Goal: Complete application form: Complete application form

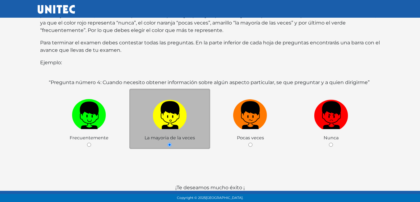
scroll to position [121, 0]
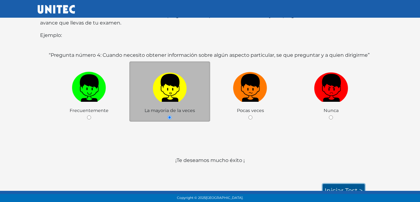
click at [360, 184] on link "Iniciar test >" at bounding box center [343, 190] width 42 height 13
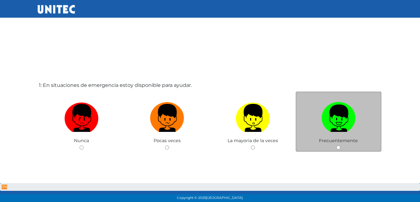
click at [339, 128] on img at bounding box center [338, 116] width 34 height 33
click at [339, 146] on input "radio" at bounding box center [338, 148] width 4 height 4
radio input "true"
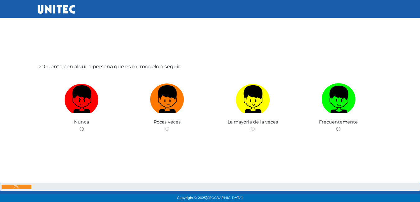
scroll to position [233, 0]
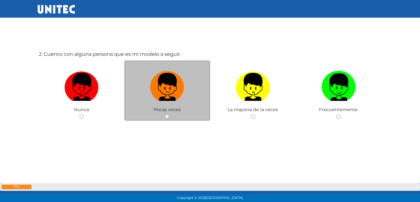
click at [184, 110] on div "Pocas veces" at bounding box center [167, 91] width 86 height 61
click at [166, 117] on input "radio" at bounding box center [167, 117] width 4 height 4
radio input "true"
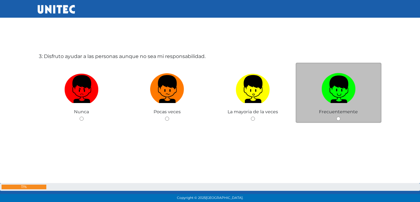
scroll to position [435, 0]
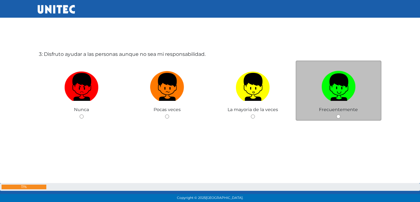
click at [359, 114] on div "Frecuentemente" at bounding box center [338, 91] width 86 height 61
click at [337, 117] on input "radio" at bounding box center [338, 117] width 4 height 4
radio input "true"
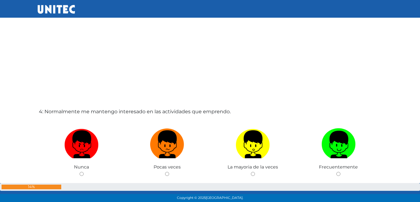
scroll to position [623, 0]
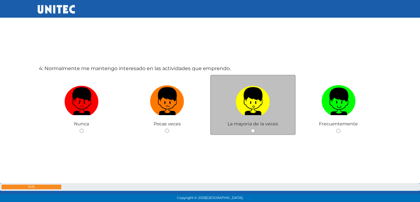
click at [248, 129] on div "La mayoria de la veces" at bounding box center [253, 105] width 86 height 61
click at [252, 130] on input "radio" at bounding box center [253, 131] width 4 height 4
radio input "true"
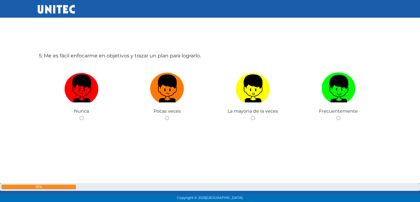
scroll to position [840, 0]
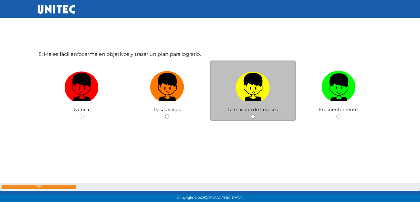
click at [260, 116] on div "La mayoria de la veces" at bounding box center [253, 91] width 86 height 61
click at [253, 116] on input "radio" at bounding box center [253, 117] width 4 height 4
radio input "true"
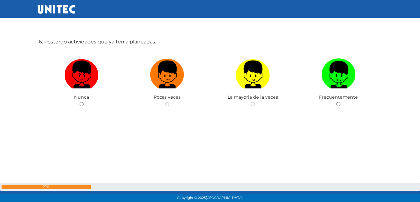
scroll to position [1058, 0]
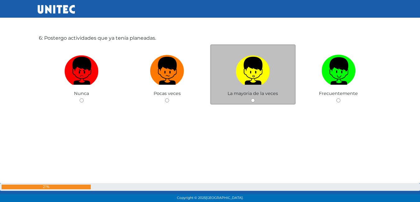
click at [257, 98] on div "La mayoria de la veces" at bounding box center [253, 74] width 86 height 61
click at [253, 101] on input "radio" at bounding box center [253, 100] width 4 height 4
radio input "true"
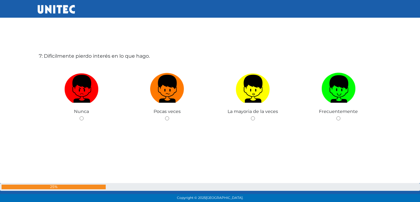
scroll to position [1245, 0]
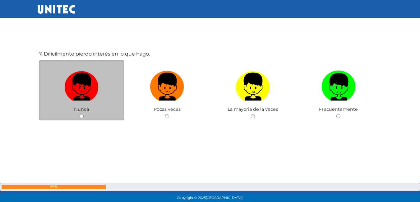
click at [95, 121] on div "Nunca" at bounding box center [82, 90] width 86 height 61
click at [78, 115] on div "Nunca" at bounding box center [82, 90] width 86 height 61
click at [80, 116] on input "radio" at bounding box center [82, 116] width 4 height 4
radio input "true"
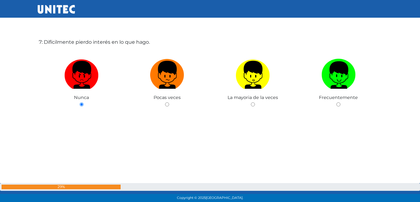
scroll to position [1245, 0]
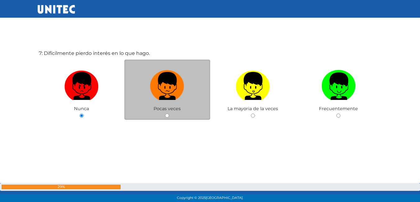
click at [168, 117] on input "radio" at bounding box center [167, 116] width 4 height 4
radio input "true"
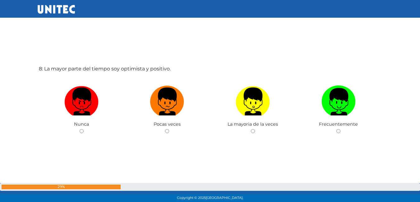
scroll to position [1433, 0]
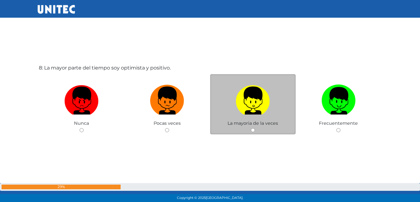
click at [253, 132] on input "radio" at bounding box center [253, 130] width 4 height 4
radio input "true"
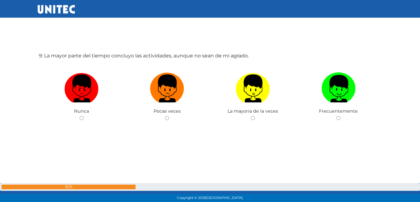
scroll to position [1649, 0]
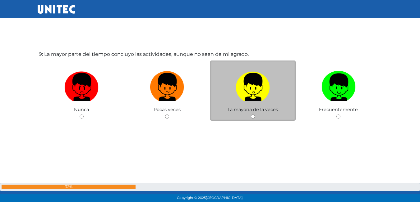
click at [250, 118] on div "La mayoria de la veces" at bounding box center [253, 91] width 86 height 61
click at [253, 116] on input "radio" at bounding box center [253, 117] width 4 height 4
radio input "true"
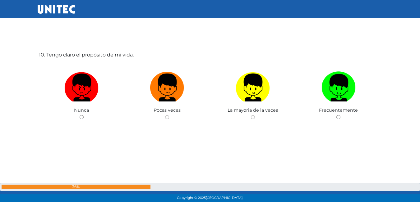
scroll to position [1851, 0]
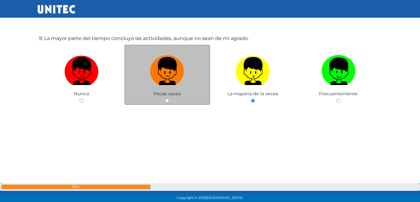
click at [166, 102] on input "radio" at bounding box center [167, 101] width 4 height 4
radio input "true"
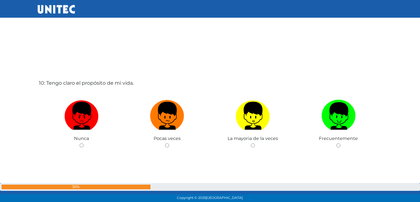
scroll to position [1853, 0]
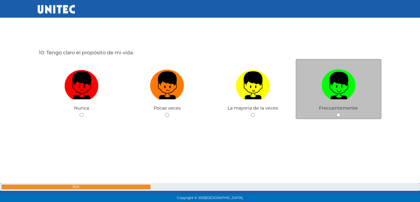
click at [340, 114] on input "radio" at bounding box center [338, 115] width 4 height 4
radio input "true"
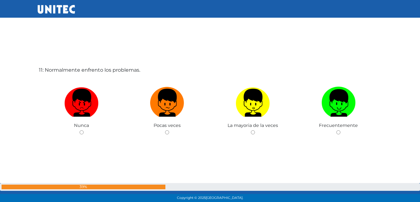
scroll to position [2040, 0]
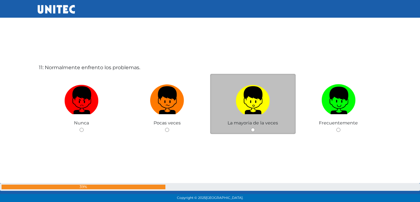
click at [252, 132] on input "radio" at bounding box center [253, 130] width 4 height 4
radio input "true"
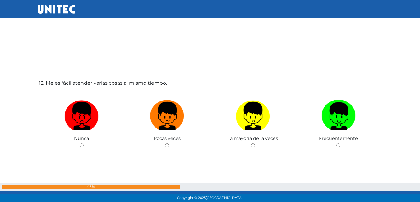
scroll to position [2258, 0]
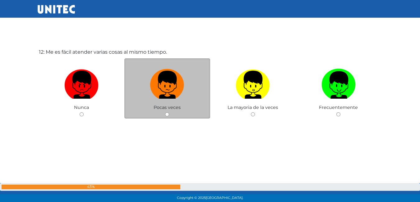
click at [165, 113] on input "radio" at bounding box center [167, 114] width 4 height 4
radio input "true"
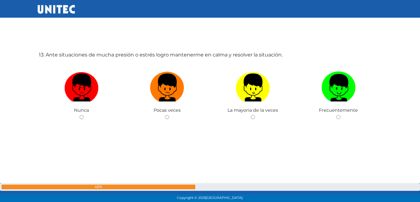
scroll to position [2458, 0]
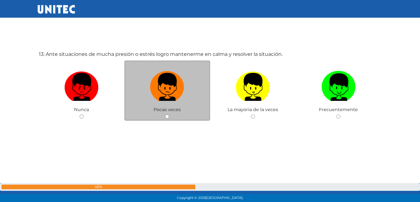
click at [173, 112] on span "Pocas veces" at bounding box center [166, 110] width 27 height 6
click at [166, 118] on input "radio" at bounding box center [167, 117] width 4 height 4
radio input "true"
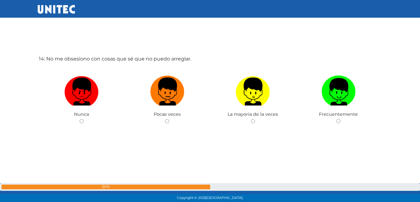
scroll to position [2660, 0]
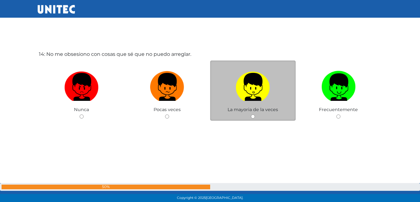
click at [253, 118] on input "radio" at bounding box center [253, 117] width 4 height 4
radio input "true"
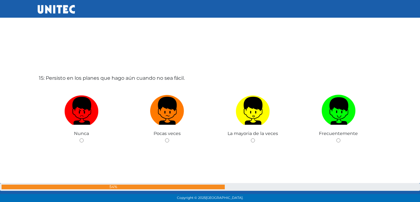
scroll to position [2878, 0]
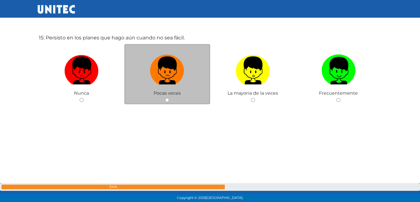
click at [167, 100] on input "radio" at bounding box center [167, 100] width 4 height 4
radio input "true"
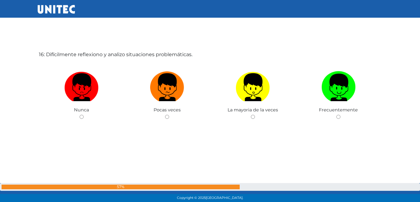
scroll to position [3064, 0]
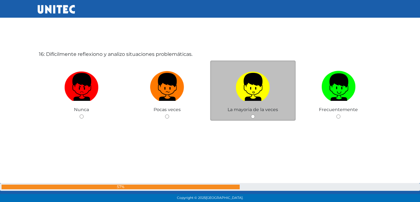
click at [255, 118] on div "La mayoria de la veces" at bounding box center [253, 91] width 86 height 61
click at [253, 116] on input "radio" at bounding box center [253, 117] width 4 height 4
radio input "true"
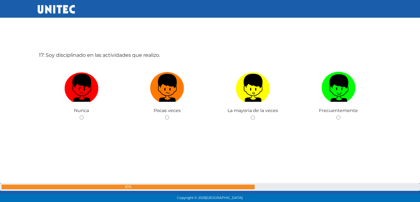
scroll to position [3266, 0]
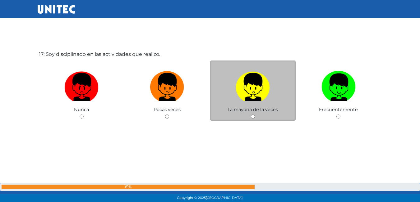
click at [253, 117] on input "radio" at bounding box center [253, 117] width 4 height 4
radio input "true"
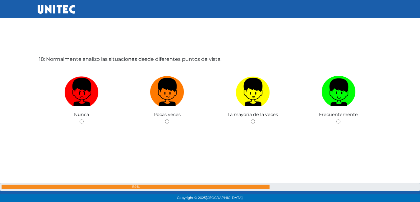
scroll to position [3475, 0]
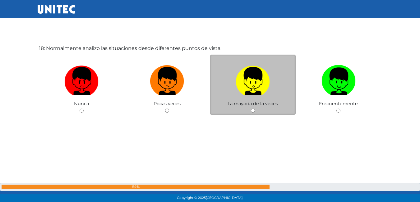
click at [254, 112] on input "radio" at bounding box center [253, 111] width 4 height 4
radio input "true"
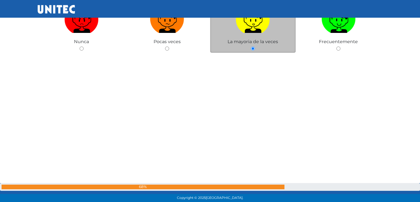
scroll to position [3661, 0]
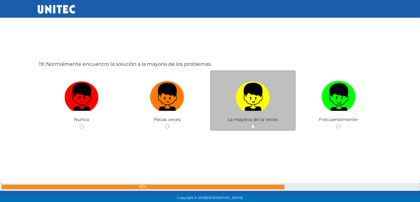
click at [256, 99] on img at bounding box center [252, 95] width 34 height 33
click at [255, 125] on input "radio" at bounding box center [253, 127] width 4 height 4
radio input "true"
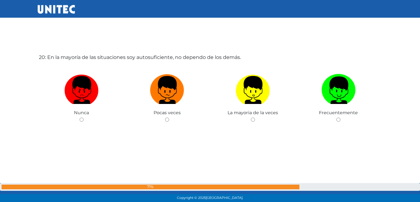
scroll to position [3873, 0]
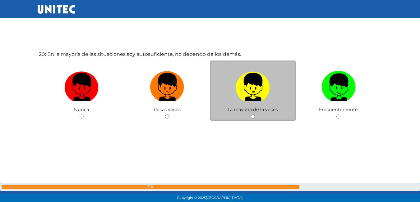
click at [251, 98] on img at bounding box center [252, 85] width 34 height 33
click at [251, 115] on input "radio" at bounding box center [253, 117] width 4 height 4
radio input "true"
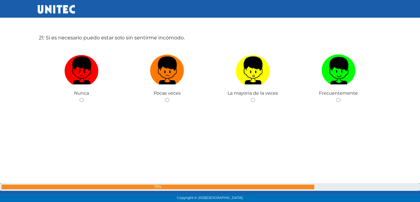
scroll to position [4061, 0]
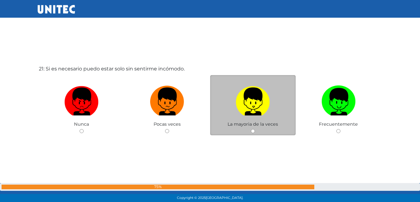
click at [244, 102] on img at bounding box center [252, 99] width 34 height 33
click at [251, 129] on input "radio" at bounding box center [253, 131] width 4 height 4
radio input "true"
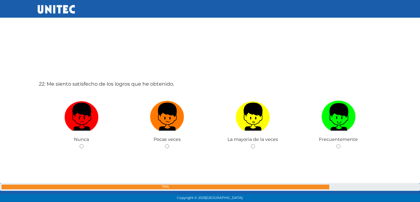
scroll to position [4279, 0]
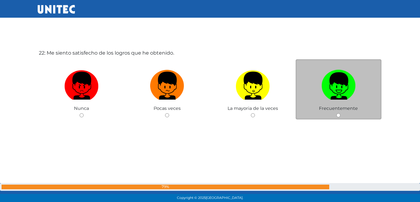
click at [321, 88] on img at bounding box center [338, 83] width 34 height 33
click at [336, 113] on input "radio" at bounding box center [338, 115] width 4 height 4
radio input "true"
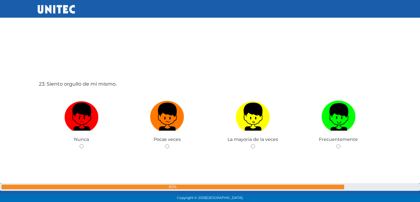
scroll to position [4465, 0]
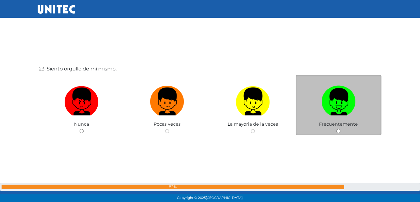
click at [322, 89] on img at bounding box center [338, 99] width 34 height 33
click at [336, 129] on input "radio" at bounding box center [338, 131] width 4 height 4
radio input "true"
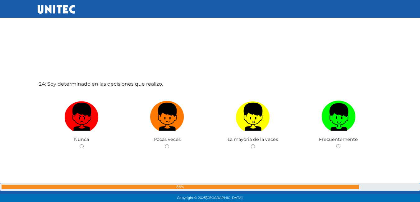
scroll to position [4683, 0]
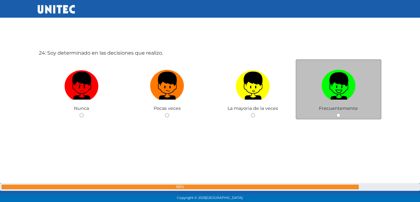
click at [335, 85] on img at bounding box center [338, 83] width 34 height 33
click at [336, 113] on input "radio" at bounding box center [338, 115] width 4 height 4
radio input "true"
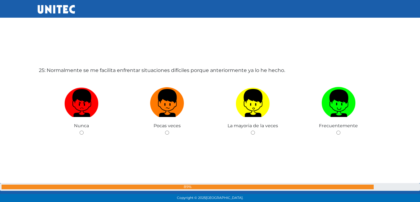
scroll to position [4870, 0]
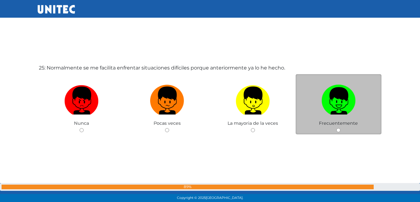
click at [340, 91] on img at bounding box center [338, 98] width 34 height 33
click at [340, 128] on input "radio" at bounding box center [338, 130] width 4 height 4
radio input "true"
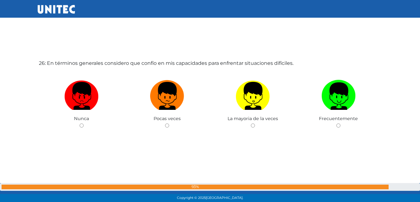
scroll to position [5077, 0]
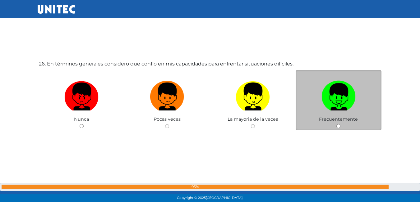
click at [342, 86] on img at bounding box center [338, 94] width 34 height 33
click at [340, 124] on input "radio" at bounding box center [338, 126] width 4 height 4
radio input "true"
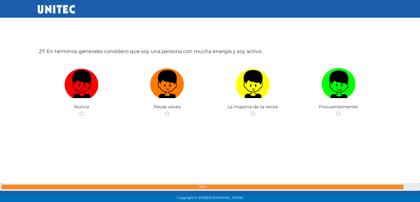
scroll to position [5295, 0]
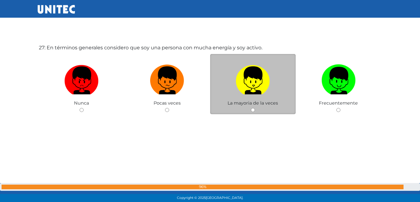
click at [252, 78] on img at bounding box center [252, 78] width 34 height 33
click at [252, 108] on input "radio" at bounding box center [253, 110] width 4 height 4
radio input "true"
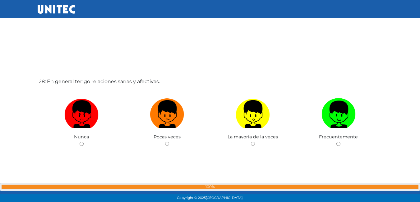
scroll to position [5452, 0]
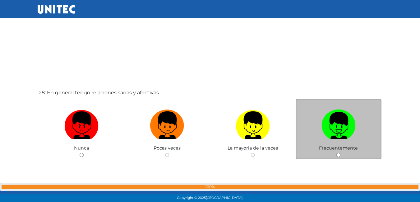
click at [336, 122] on img at bounding box center [338, 123] width 34 height 33
click at [336, 153] on input "radio" at bounding box center [338, 155] width 4 height 4
radio input "true"
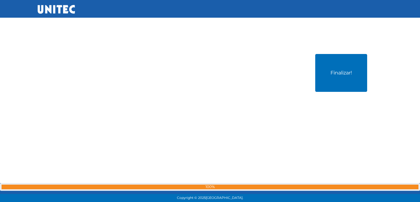
scroll to position [5693, 0]
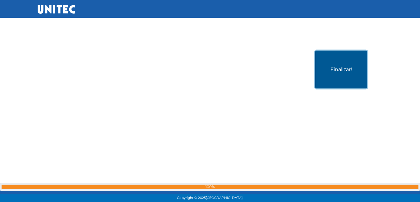
click at [342, 74] on button "Finalizar!" at bounding box center [341, 70] width 52 height 38
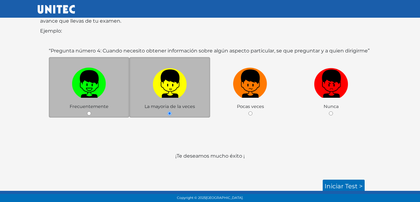
scroll to position [93, 0]
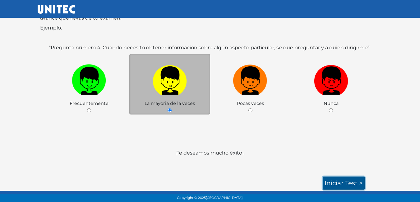
click at [348, 186] on link "Iniciar test >" at bounding box center [343, 183] width 42 height 13
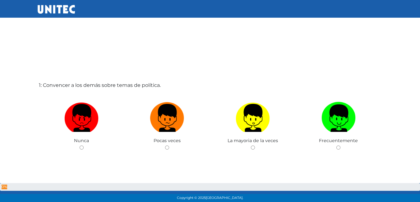
scroll to position [1, 0]
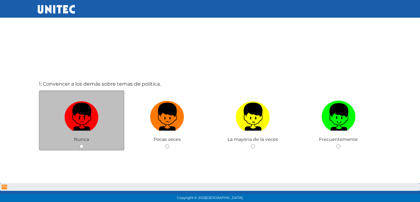
click at [90, 132] on label at bounding box center [82, 117] width 86 height 38
click at [84, 144] on input "radio" at bounding box center [82, 146] width 4 height 4
radio input "true"
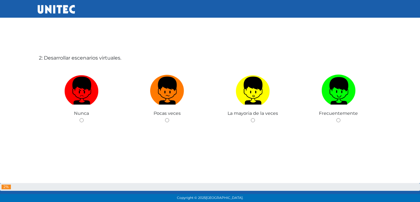
scroll to position [233, 0]
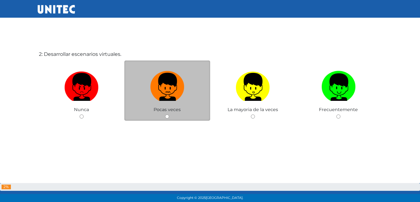
click at [158, 93] on img at bounding box center [167, 85] width 34 height 33
click at [165, 115] on input "radio" at bounding box center [167, 117] width 4 height 4
radio input "true"
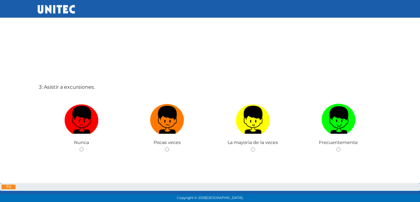
scroll to position [435, 0]
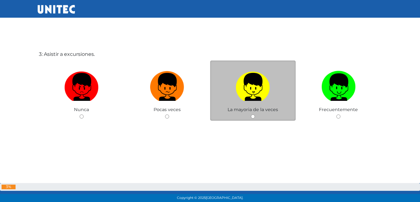
click at [253, 96] on img at bounding box center [252, 85] width 34 height 33
click at [253, 115] on input "radio" at bounding box center [253, 117] width 4 height 4
radio input "true"
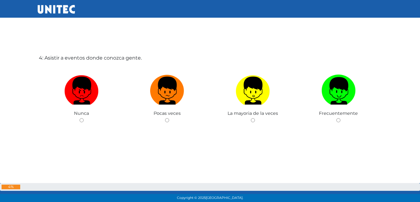
scroll to position [638, 0]
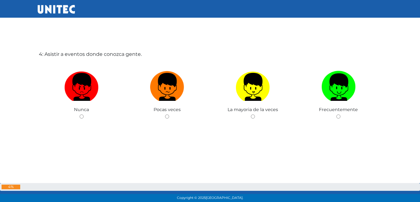
click at [249, 96] on img at bounding box center [252, 85] width 34 height 33
click at [251, 115] on input "radio" at bounding box center [253, 117] width 4 height 4
radio input "true"
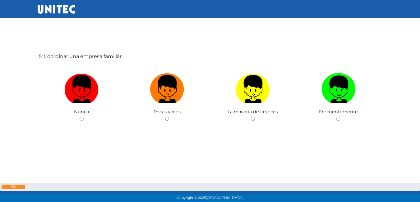
scroll to position [840, 0]
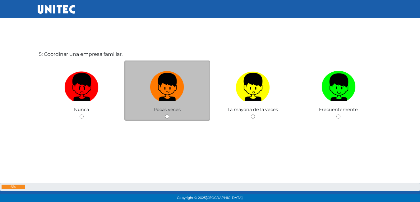
click at [169, 108] on span "Pocas veces" at bounding box center [166, 110] width 27 height 6
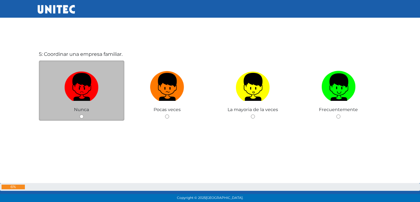
click at [103, 92] on label at bounding box center [82, 87] width 86 height 38
click at [84, 115] on input "radio" at bounding box center [82, 117] width 4 height 4
radio input "true"
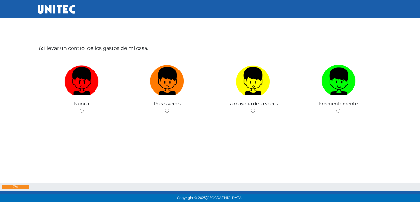
scroll to position [1059, 0]
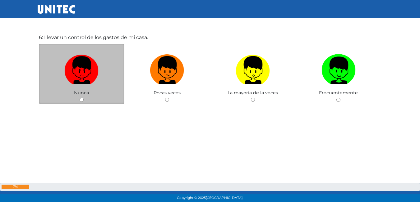
click at [95, 94] on div "Nunca" at bounding box center [82, 74] width 86 height 61
click at [82, 73] on img at bounding box center [81, 68] width 34 height 33
click at [82, 98] on input "radio" at bounding box center [82, 100] width 4 height 4
radio input "true"
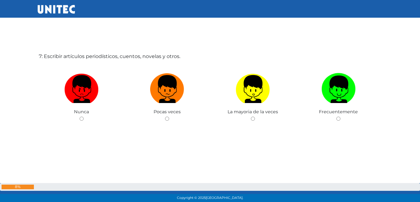
scroll to position [1244, 0]
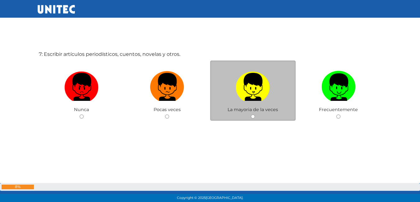
click at [253, 75] on img at bounding box center [252, 85] width 34 height 33
click at [253, 115] on input "radio" at bounding box center [253, 117] width 4 height 4
radio input "true"
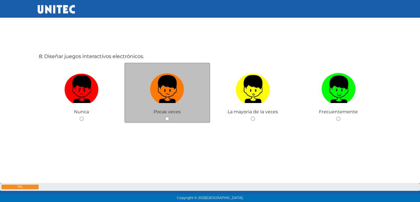
scroll to position [1447, 0]
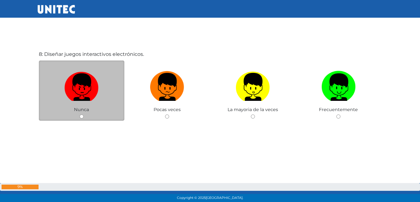
click at [79, 79] on img at bounding box center [81, 85] width 34 height 33
click at [80, 115] on input "radio" at bounding box center [82, 117] width 4 height 4
radio input "true"
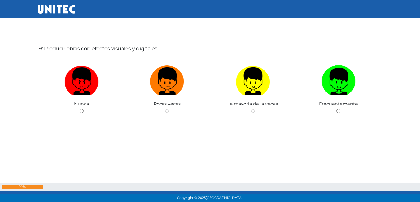
scroll to position [1666, 0]
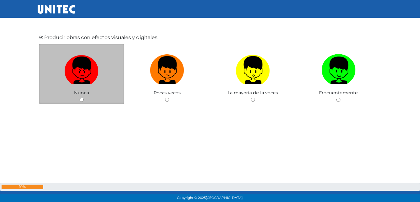
click at [87, 76] on img at bounding box center [81, 68] width 34 height 33
click at [84, 98] on input "radio" at bounding box center [82, 100] width 4 height 4
radio input "true"
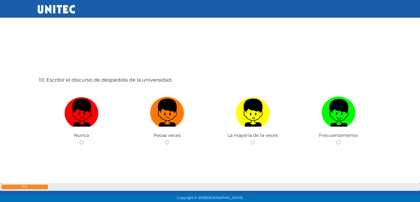
scroll to position [1852, 0]
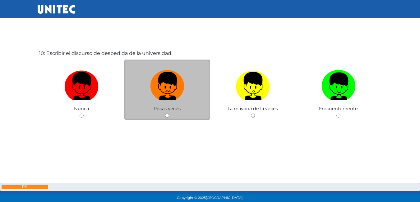
click at [155, 86] on img at bounding box center [167, 84] width 34 height 33
click at [165, 114] on input "radio" at bounding box center [167, 116] width 4 height 4
radio input "true"
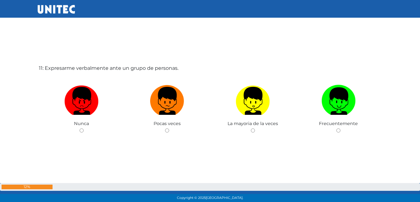
scroll to position [2039, 0]
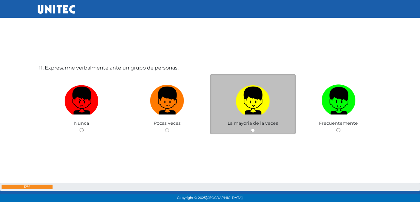
click at [237, 86] on img at bounding box center [252, 98] width 34 height 33
click at [251, 128] on input "radio" at bounding box center [253, 130] width 4 height 4
radio input "true"
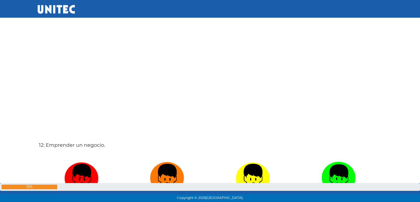
scroll to position [2258, 0]
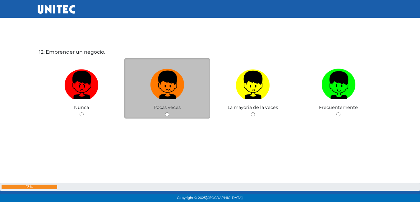
click at [175, 86] on img at bounding box center [167, 82] width 34 height 33
click at [169, 112] on input "radio" at bounding box center [167, 114] width 4 height 4
radio input "true"
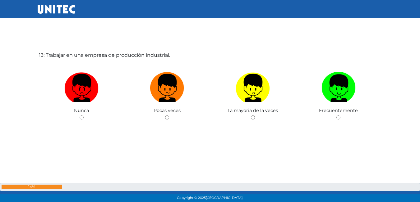
scroll to position [2458, 0]
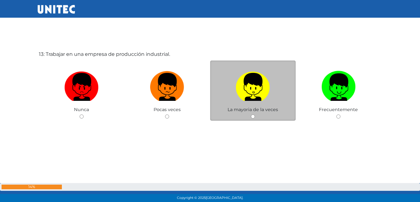
click at [272, 90] on label at bounding box center [253, 87] width 86 height 38
click at [255, 115] on input "radio" at bounding box center [253, 117] width 4 height 4
radio input "true"
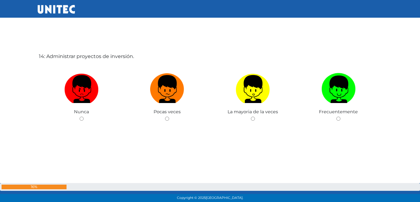
scroll to position [2660, 0]
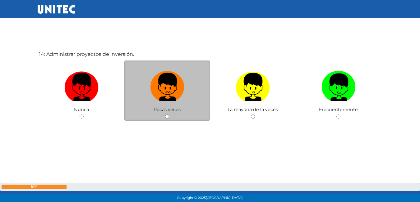
click at [156, 91] on img at bounding box center [167, 85] width 34 height 33
click at [165, 115] on input "radio" at bounding box center [167, 117] width 4 height 4
radio input "true"
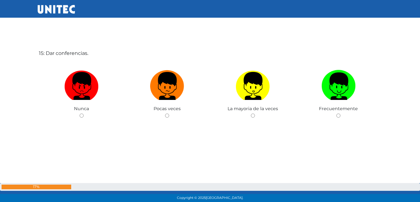
scroll to position [2868, 0]
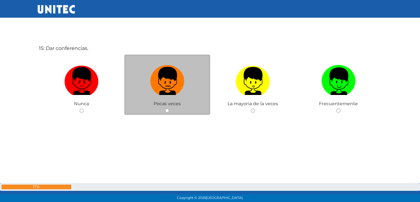
click at [174, 85] on img at bounding box center [167, 79] width 34 height 33
click at [169, 109] on input "radio" at bounding box center [167, 111] width 4 height 4
radio input "true"
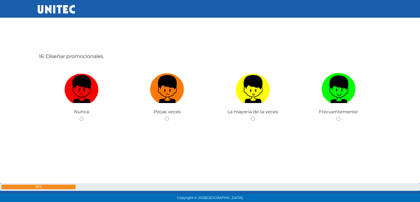
scroll to position [3064, 0]
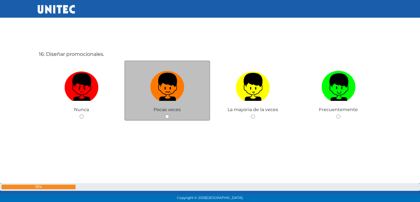
click at [161, 84] on img at bounding box center [167, 85] width 34 height 33
click at [165, 115] on input "radio" at bounding box center [167, 117] width 4 height 4
radio input "true"
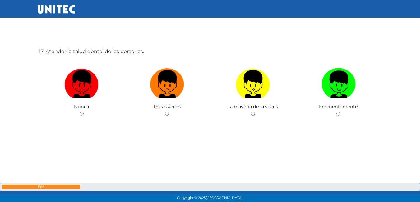
scroll to position [3279, 0]
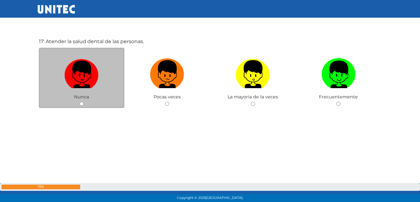
click at [70, 81] on img at bounding box center [81, 72] width 34 height 33
click at [80, 102] on input "radio" at bounding box center [82, 104] width 4 height 4
radio input "true"
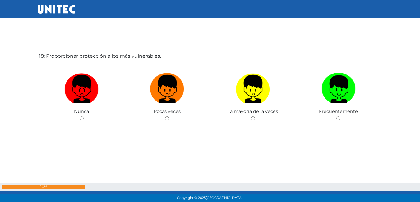
scroll to position [3467, 0]
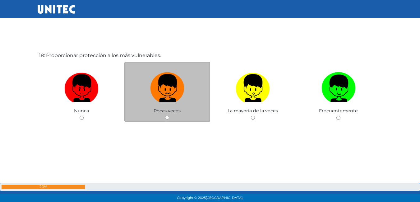
click at [153, 85] on img at bounding box center [167, 86] width 34 height 33
click at [165, 116] on input "radio" at bounding box center [167, 118] width 4 height 4
radio input "true"
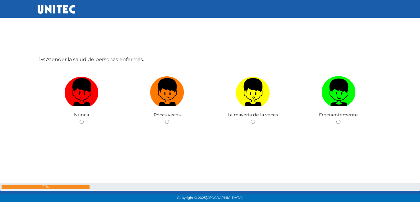
scroll to position [3671, 0]
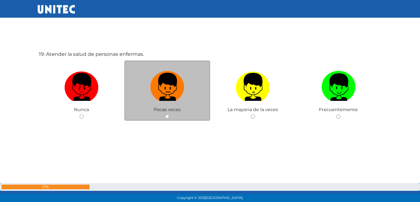
click at [158, 82] on img at bounding box center [167, 85] width 34 height 33
click at [165, 115] on input "radio" at bounding box center [167, 117] width 4 height 4
radio input "true"
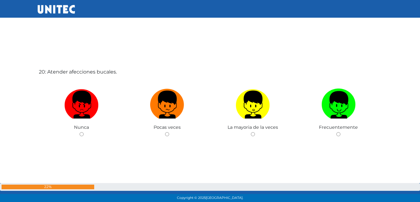
scroll to position [3886, 0]
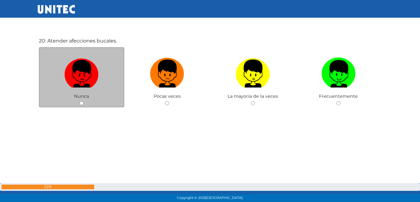
click at [75, 79] on img at bounding box center [81, 71] width 34 height 33
click at [80, 101] on input "radio" at bounding box center [82, 103] width 4 height 4
radio input "true"
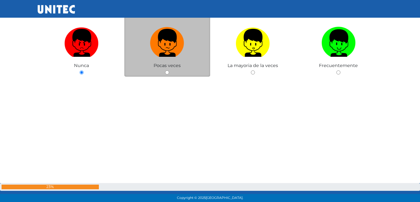
scroll to position [3919, 0]
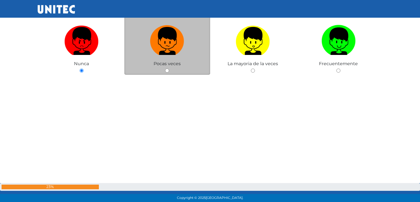
click at [160, 67] on div "Pocas veces" at bounding box center [167, 45] width 86 height 61
click at [166, 43] on img at bounding box center [167, 39] width 34 height 33
click at [166, 69] on input "radio" at bounding box center [167, 71] width 4 height 4
radio input "true"
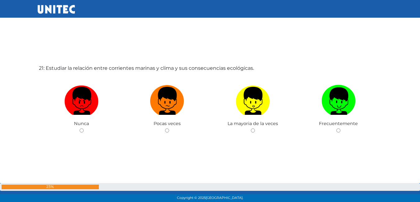
scroll to position [4072, 0]
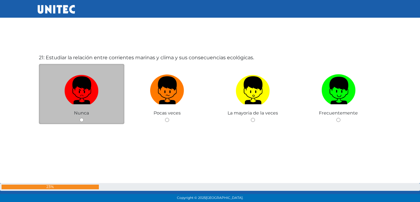
click at [103, 79] on label at bounding box center [82, 91] width 86 height 38
click at [84, 118] on input "radio" at bounding box center [82, 120] width 4 height 4
radio input "true"
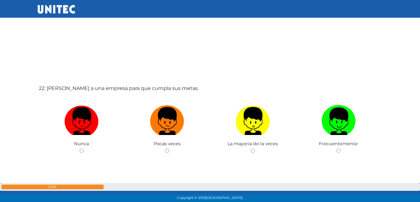
scroll to position [4253, 0]
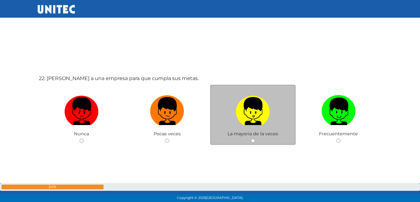
click at [247, 105] on img at bounding box center [252, 109] width 34 height 33
click at [251, 139] on input "radio" at bounding box center [253, 141] width 4 height 4
radio input "true"
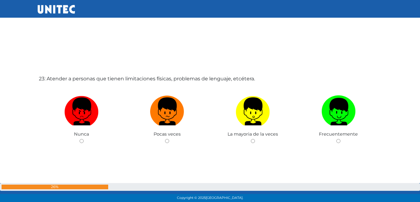
scroll to position [4480, 0]
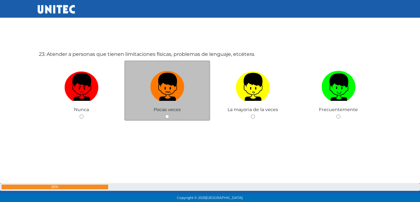
click at [177, 82] on img at bounding box center [167, 85] width 34 height 33
click at [169, 115] on input "radio" at bounding box center [167, 117] width 4 height 4
radio input "true"
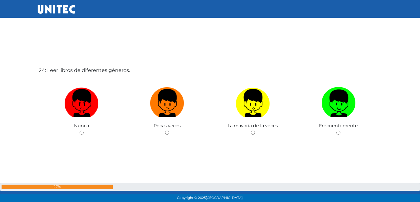
scroll to position [4666, 0]
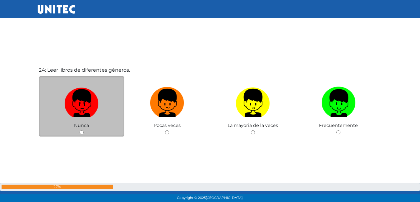
click at [85, 103] on img at bounding box center [81, 100] width 34 height 33
click at [84, 130] on input "radio" at bounding box center [82, 132] width 4 height 4
radio input "true"
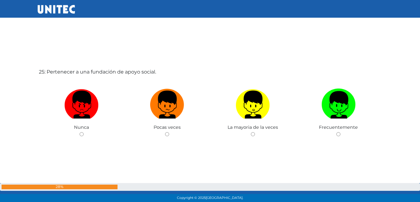
scroll to position [4875, 0]
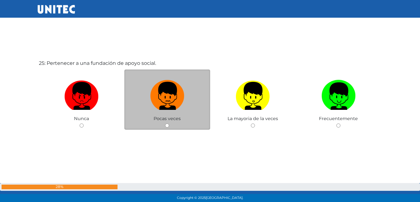
click at [160, 94] on img at bounding box center [167, 94] width 34 height 33
click at [165, 124] on input "radio" at bounding box center [167, 126] width 4 height 4
radio input "true"
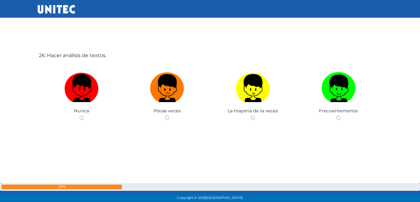
scroll to position [5086, 0]
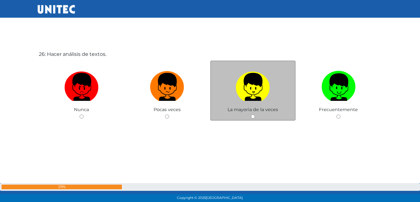
click at [238, 84] on img at bounding box center [252, 85] width 34 height 33
click at [251, 115] on input "radio" at bounding box center [253, 117] width 4 height 4
radio input "true"
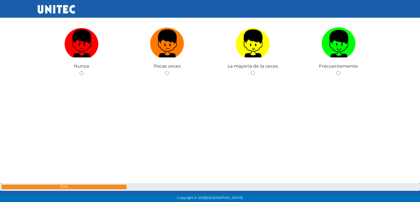
scroll to position [5336, 0]
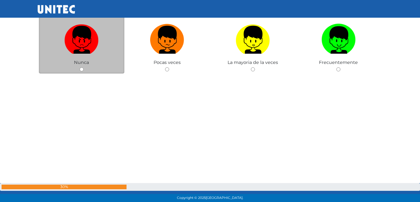
click at [89, 52] on img at bounding box center [81, 37] width 34 height 33
click at [84, 67] on input "radio" at bounding box center [82, 69] width 4 height 4
radio input "true"
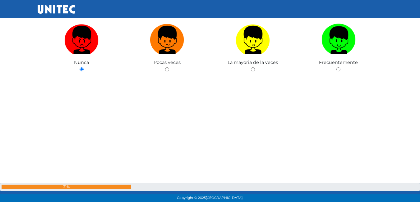
scroll to position [5367, 0]
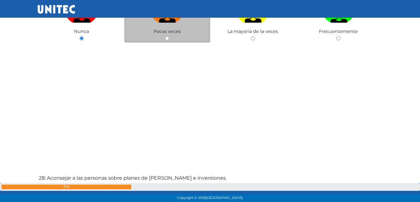
click at [170, 28] on div "Pocas veces" at bounding box center [167, 12] width 86 height 61
click at [156, 26] on label at bounding box center [167, 9] width 86 height 38
click at [165, 36] on input "radio" at bounding box center [167, 38] width 4 height 4
radio input "true"
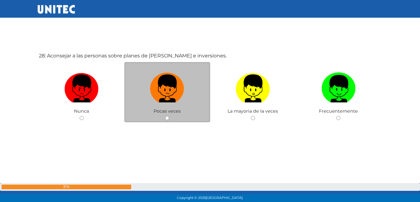
scroll to position [5491, 0]
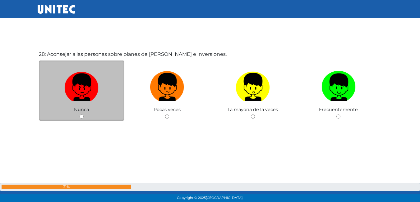
click at [92, 87] on img at bounding box center [81, 85] width 34 height 33
click at [84, 115] on input "radio" at bounding box center [82, 117] width 4 height 4
radio input "true"
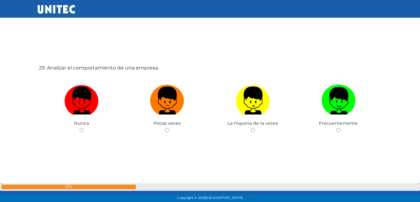
scroll to position [5709, 0]
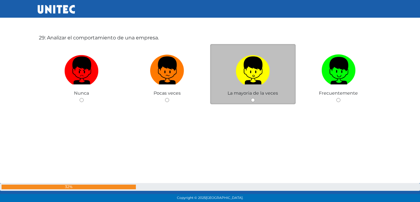
click at [229, 74] on label at bounding box center [253, 71] width 86 height 38
click at [251, 98] on input "radio" at bounding box center [253, 100] width 4 height 4
radio input "true"
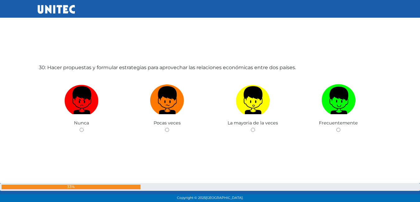
scroll to position [5895, 0]
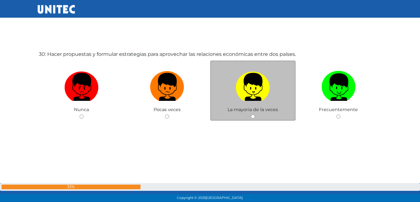
click at [263, 89] on img at bounding box center [252, 85] width 34 height 33
click at [255, 115] on input "radio" at bounding box center [253, 117] width 4 height 4
radio input "true"
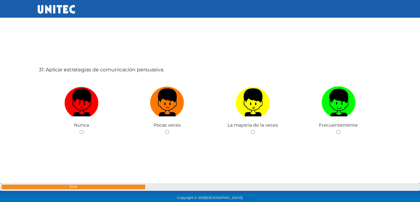
scroll to position [6082, 0]
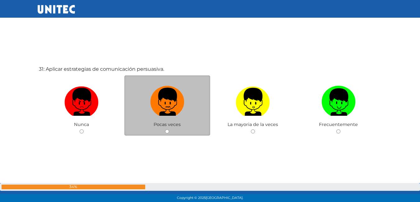
click at [168, 108] on img at bounding box center [167, 100] width 34 height 33
click at [168, 130] on input "radio" at bounding box center [167, 132] width 4 height 4
radio input "true"
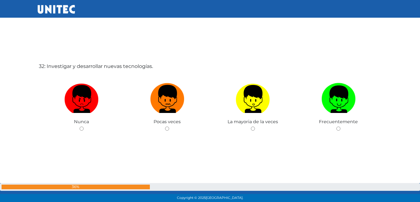
scroll to position [6298, 0]
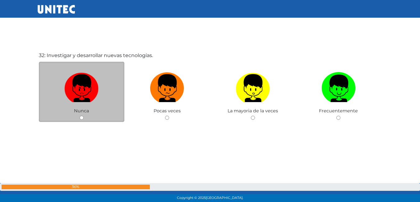
click at [93, 115] on div "Nunca" at bounding box center [82, 92] width 86 height 61
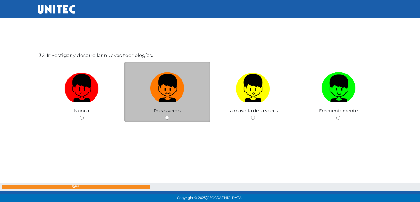
click at [167, 74] on img at bounding box center [167, 86] width 34 height 33
click at [167, 116] on input "radio" at bounding box center [167, 118] width 4 height 4
radio input "true"
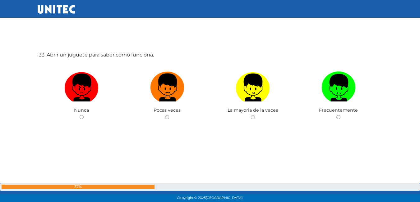
scroll to position [6502, 0]
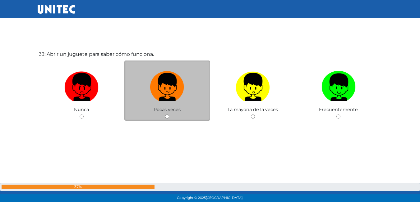
click at [148, 92] on label at bounding box center [167, 87] width 86 height 38
click at [165, 115] on input "radio" at bounding box center [167, 117] width 4 height 4
radio input "true"
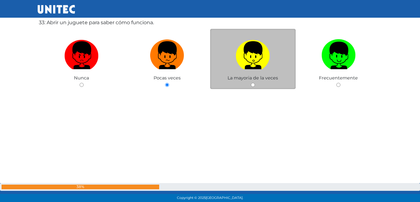
click at [224, 69] on label at bounding box center [253, 56] width 86 height 38
click at [251, 83] on input "radio" at bounding box center [253, 85] width 4 height 4
radio input "true"
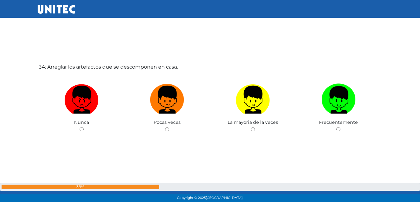
scroll to position [6692, 0]
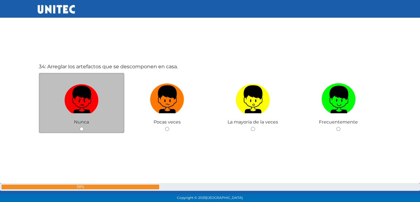
click at [94, 107] on img at bounding box center [81, 97] width 34 height 33
click at [84, 127] on input "radio" at bounding box center [82, 129] width 4 height 4
radio input "true"
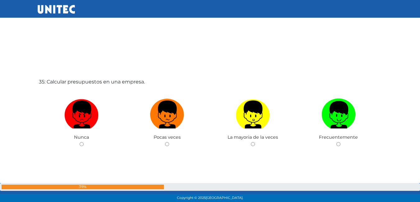
scroll to position [6910, 0]
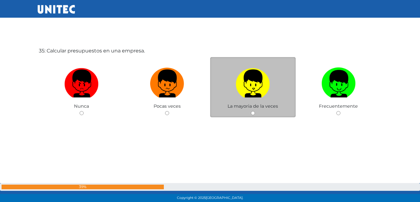
click at [253, 80] on img at bounding box center [252, 81] width 34 height 33
click at [253, 111] on input "radio" at bounding box center [253, 113] width 4 height 4
radio input "true"
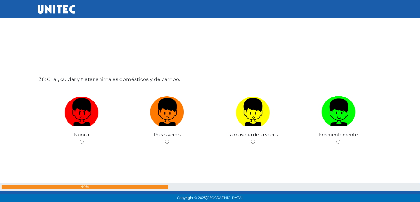
scroll to position [7093, 0]
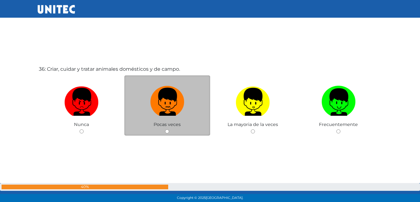
click at [169, 110] on img at bounding box center [167, 100] width 34 height 33
click at [169, 130] on input "radio" at bounding box center [167, 132] width 4 height 4
radio input "true"
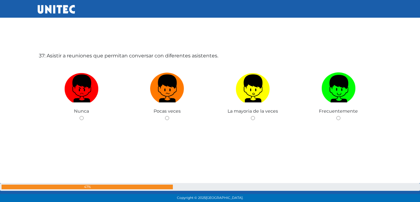
scroll to position [7311, 0]
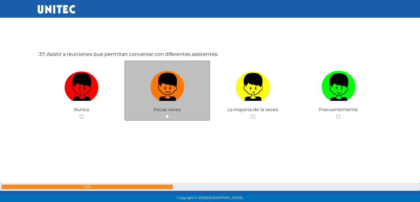
click at [184, 80] on img at bounding box center [167, 85] width 34 height 33
click at [169, 115] on input "radio" at bounding box center [167, 117] width 4 height 4
radio input "true"
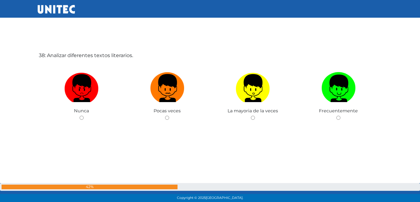
scroll to position [7532, 0]
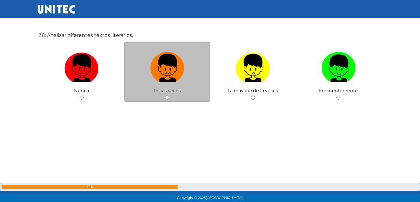
click at [181, 80] on img at bounding box center [167, 66] width 34 height 33
click at [169, 96] on input "radio" at bounding box center [167, 98] width 4 height 4
radio input "true"
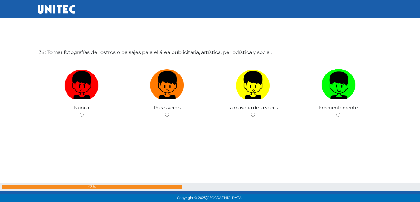
scroll to position [7717, 0]
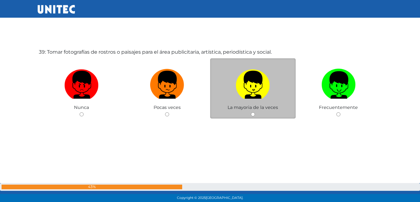
click at [258, 92] on img at bounding box center [252, 82] width 34 height 33
click at [255, 112] on input "radio" at bounding box center [253, 114] width 4 height 4
radio input "true"
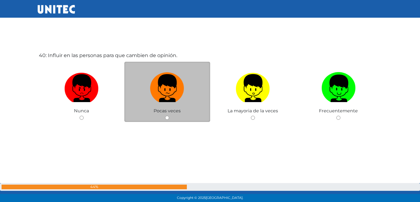
scroll to position [7917, 0]
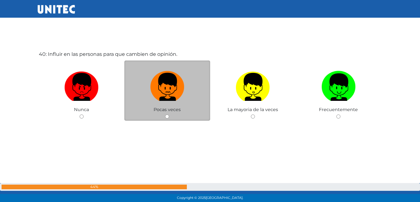
click at [159, 92] on img at bounding box center [167, 85] width 34 height 33
click at [165, 115] on input "radio" at bounding box center [167, 117] width 4 height 4
radio input "true"
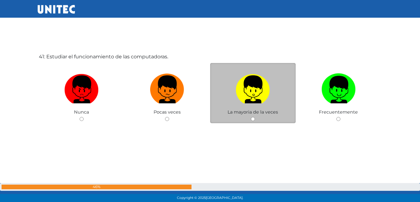
scroll to position [8119, 0]
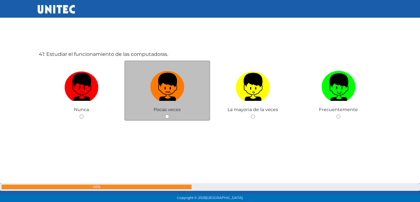
click at [169, 85] on img at bounding box center [167, 85] width 34 height 33
click at [169, 115] on input "radio" at bounding box center [167, 117] width 4 height 4
radio input "true"
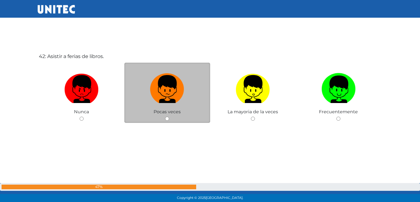
scroll to position [8322, 0]
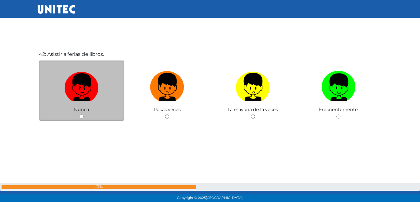
click at [80, 92] on img at bounding box center [81, 85] width 34 height 33
click at [80, 115] on input "radio" at bounding box center [82, 117] width 4 height 4
radio input "true"
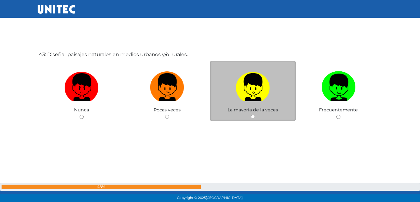
scroll to position [8524, 0]
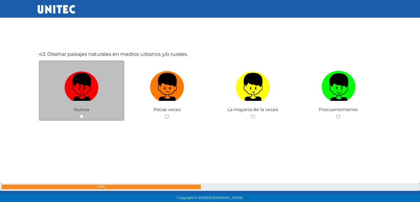
click at [64, 74] on label at bounding box center [82, 87] width 86 height 38
click at [80, 115] on input "radio" at bounding box center [82, 117] width 4 height 4
radio input "true"
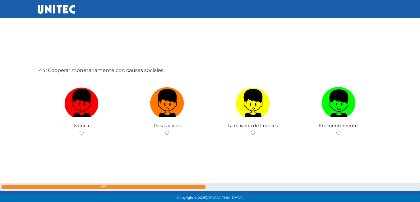
scroll to position [8711, 0]
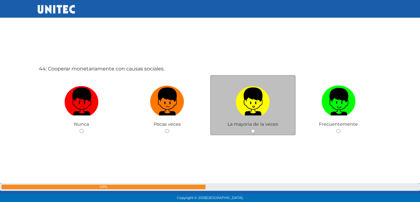
click at [263, 102] on img at bounding box center [252, 99] width 34 height 33
click at [255, 129] on input "radio" at bounding box center [253, 131] width 4 height 4
radio input "true"
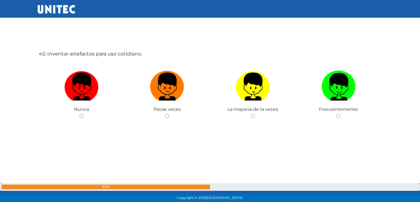
scroll to position [8930, 0]
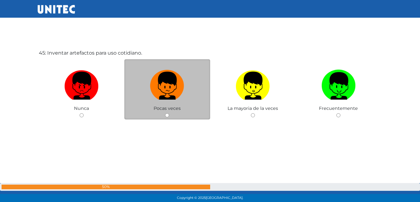
click at [180, 101] on label at bounding box center [167, 86] width 86 height 38
click at [169, 113] on input "radio" at bounding box center [167, 115] width 4 height 4
radio input "true"
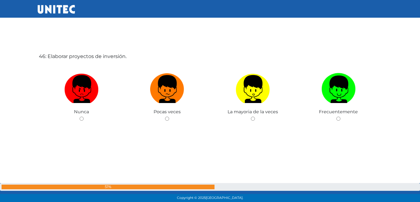
scroll to position [9130, 0]
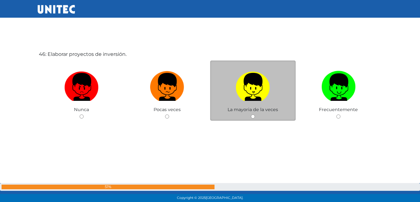
click at [245, 97] on img at bounding box center [252, 85] width 34 height 33
click at [251, 115] on input "radio" at bounding box center [253, 117] width 4 height 4
radio input "true"
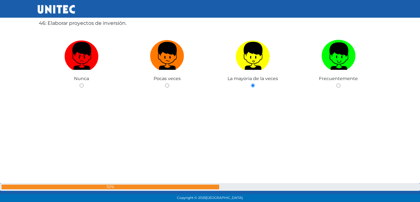
scroll to position [9163, 0]
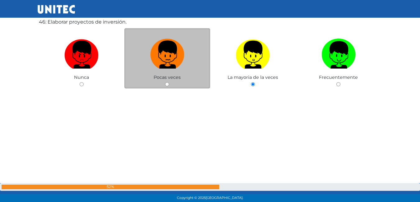
click at [179, 67] on img at bounding box center [167, 52] width 34 height 33
click at [169, 82] on input "radio" at bounding box center [167, 84] width 4 height 4
radio input "true"
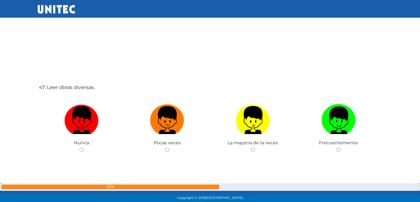
scroll to position [9351, 0]
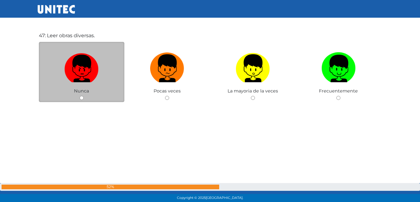
click at [93, 75] on img at bounding box center [81, 66] width 34 height 33
click at [84, 96] on input "radio" at bounding box center [82, 98] width 4 height 4
radio input "true"
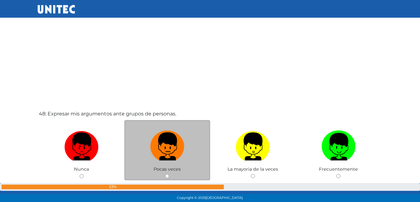
scroll to position [9506, 0]
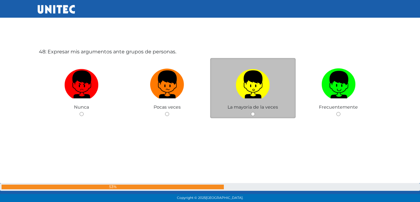
click at [248, 101] on label at bounding box center [253, 85] width 86 height 38
click at [251, 112] on input "radio" at bounding box center [253, 114] width 4 height 4
radio input "true"
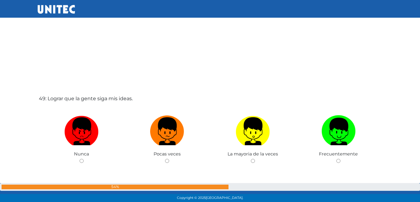
scroll to position [9722, 0]
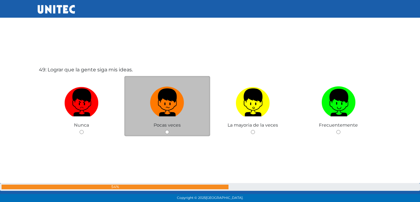
click at [194, 115] on label at bounding box center [167, 103] width 86 height 38
click at [169, 130] on input "radio" at bounding box center [167, 132] width 4 height 4
radio input "true"
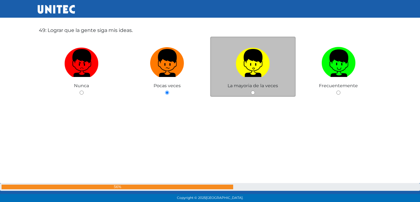
scroll to position [9753, 0]
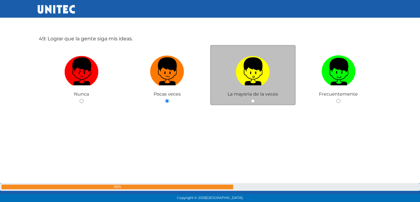
click at [252, 87] on label at bounding box center [253, 72] width 86 height 38
click at [252, 99] on input "radio" at bounding box center [253, 101] width 4 height 4
radio input "true"
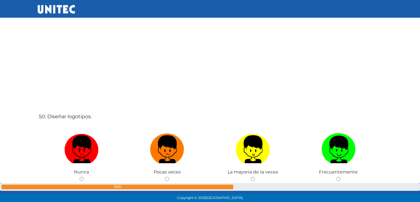
scroll to position [9908, 0]
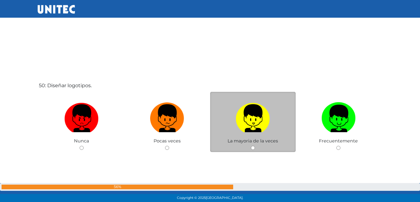
click at [258, 113] on img at bounding box center [252, 116] width 34 height 33
click at [255, 146] on input "radio" at bounding box center [253, 148] width 4 height 4
radio input "true"
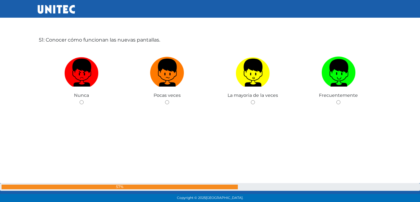
scroll to position [10157, 0]
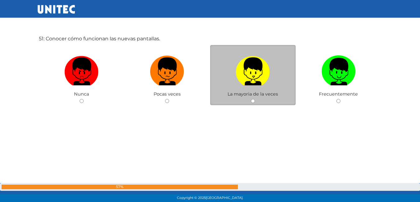
click at [254, 74] on img at bounding box center [252, 69] width 34 height 33
click at [254, 99] on input "radio" at bounding box center [253, 101] width 4 height 4
radio input "true"
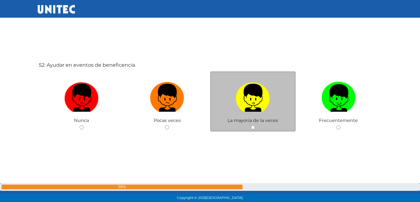
scroll to position [10344, 0]
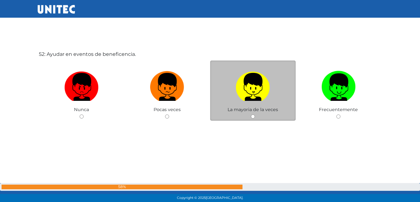
click at [249, 87] on img at bounding box center [252, 85] width 34 height 33
click at [251, 115] on input "radio" at bounding box center [253, 117] width 4 height 4
radio input "true"
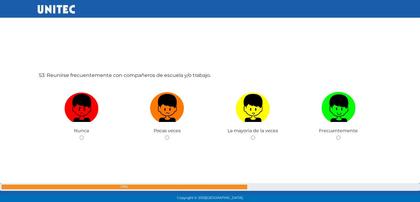
scroll to position [10546, 0]
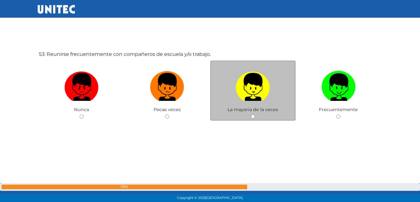
click at [243, 85] on img at bounding box center [252, 85] width 34 height 33
click at [251, 115] on input "radio" at bounding box center [253, 117] width 4 height 4
radio input "true"
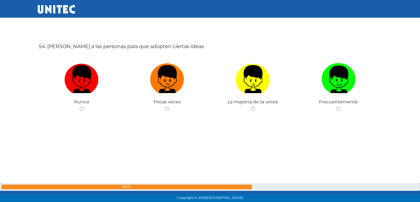
scroll to position [10763, 0]
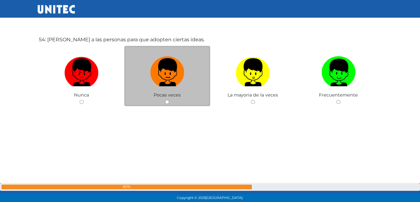
click at [182, 84] on img at bounding box center [167, 70] width 34 height 33
click at [169, 100] on input "radio" at bounding box center [167, 102] width 4 height 4
radio input "true"
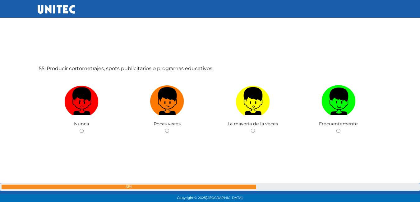
scroll to position [10951, 0]
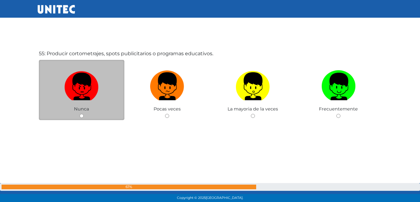
click at [77, 86] on img at bounding box center [81, 84] width 34 height 33
click at [80, 114] on input "radio" at bounding box center [82, 116] width 4 height 4
radio input "true"
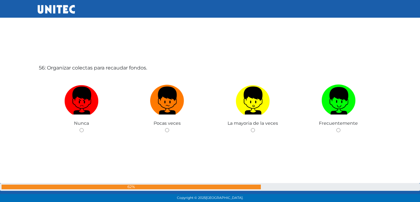
scroll to position [11153, 0]
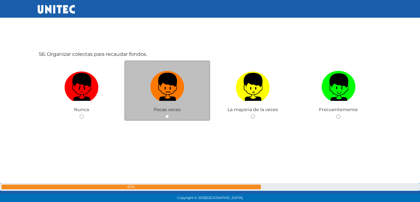
click at [177, 94] on img at bounding box center [167, 85] width 34 height 33
click at [169, 115] on input "radio" at bounding box center [167, 117] width 4 height 4
radio input "true"
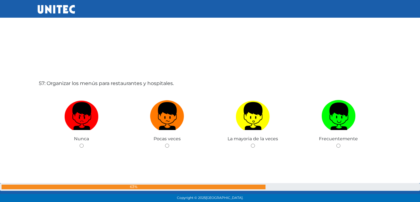
scroll to position [11336, 0]
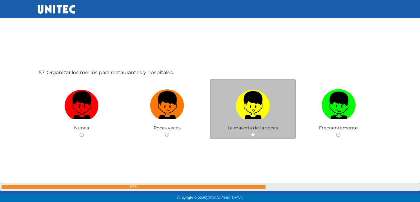
click at [245, 112] on img at bounding box center [252, 103] width 34 height 33
click at [251, 133] on input "radio" at bounding box center [253, 135] width 4 height 4
radio input "true"
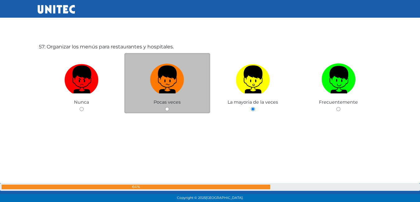
scroll to position [11368, 0]
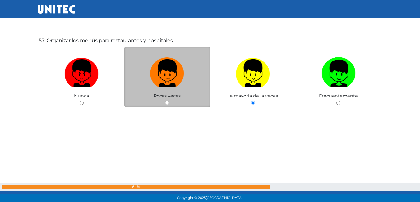
click at [189, 96] on div "Pocas veces" at bounding box center [167, 77] width 86 height 61
click at [166, 104] on input "radio" at bounding box center [167, 103] width 4 height 4
radio input "true"
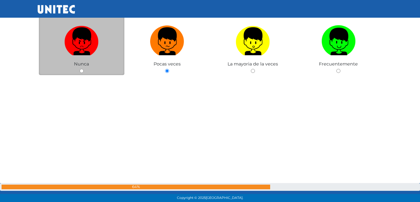
click at [109, 77] on div "57: Organizar los menús para restaurantes y hospitales. Nunca Pocas veces La ma…" at bounding box center [210, 55] width 345 height 202
click at [82, 72] on input "radio" at bounding box center [82, 71] width 4 height 4
radio input "true"
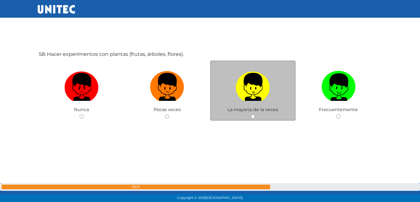
scroll to position [11567, 0]
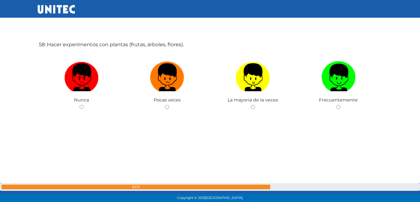
click at [101, 112] on div "58: Hacer experimentos con plantas (frutas, árboles, flores). Nunca Pocas veces…" at bounding box center [210, 91] width 345 height 202
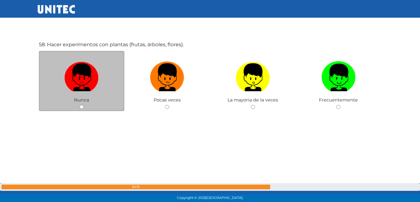
click at [95, 105] on div "Nunca" at bounding box center [82, 81] width 86 height 61
click at [80, 92] on label at bounding box center [82, 78] width 86 height 38
click at [80, 105] on input "radio" at bounding box center [82, 107] width 4 height 4
radio input "true"
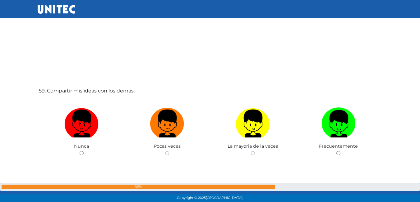
scroll to position [11754, 0]
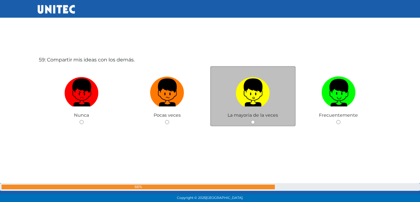
click at [252, 114] on span "La mayoria de la veces" at bounding box center [252, 115] width 50 height 6
click at [254, 96] on img at bounding box center [252, 90] width 34 height 33
click at [254, 120] on input "radio" at bounding box center [253, 122] width 4 height 4
radio input "true"
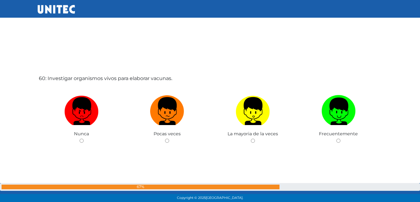
scroll to position [11941, 0]
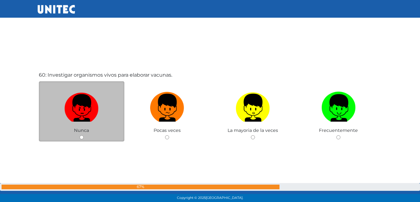
click at [82, 107] on img at bounding box center [81, 105] width 34 height 33
click at [82, 135] on input "radio" at bounding box center [82, 137] width 4 height 4
radio input "true"
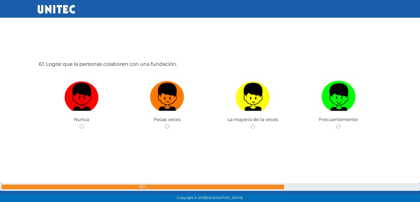
scroll to position [12159, 0]
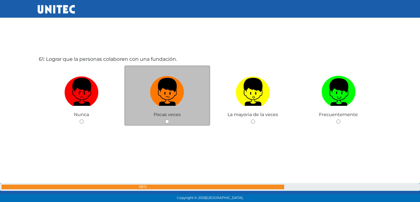
click at [152, 106] on label at bounding box center [167, 92] width 86 height 38
click at [165, 120] on input "radio" at bounding box center [167, 122] width 4 height 4
radio input "true"
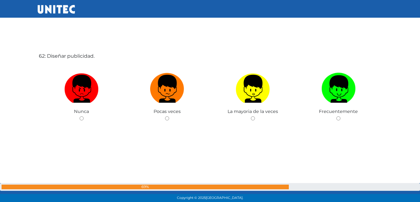
scroll to position [12366, 0]
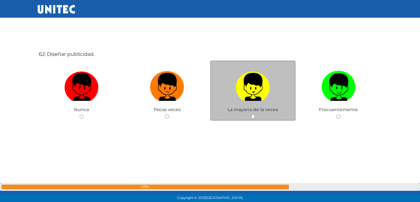
click at [244, 93] on img at bounding box center [252, 85] width 34 height 33
click at [251, 115] on input "radio" at bounding box center [253, 117] width 4 height 4
radio input "true"
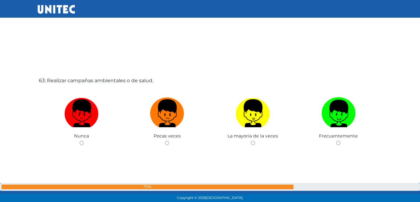
scroll to position [12551, 0]
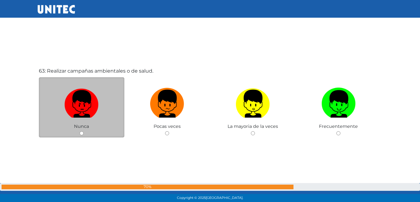
click at [96, 109] on img at bounding box center [81, 101] width 34 height 33
click at [84, 131] on input "radio" at bounding box center [82, 133] width 4 height 4
radio input "true"
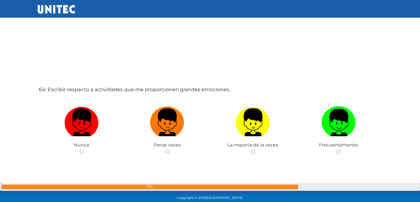
scroll to position [12737, 0]
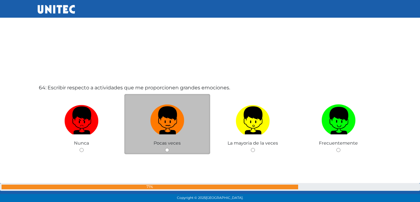
click at [184, 116] on img at bounding box center [167, 118] width 34 height 33
click at [169, 148] on input "radio" at bounding box center [167, 150] width 4 height 4
radio input "true"
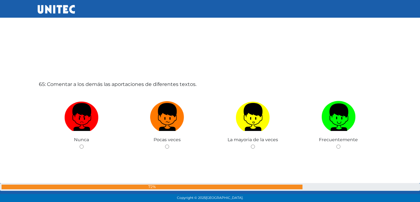
scroll to position [12972, 0]
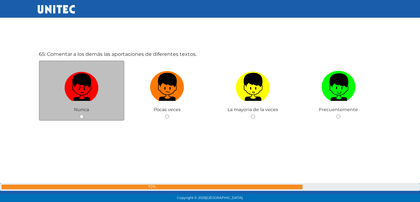
click at [93, 88] on img at bounding box center [81, 85] width 34 height 33
click at [84, 115] on input "radio" at bounding box center [82, 117] width 4 height 4
radio input "true"
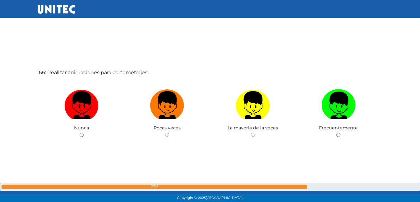
scroll to position [13175, 0]
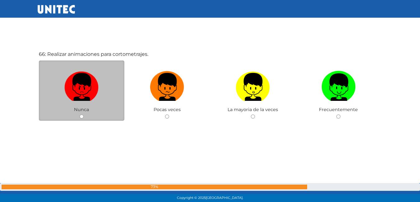
click at [86, 105] on label at bounding box center [82, 87] width 86 height 38
click at [84, 115] on input "radio" at bounding box center [82, 117] width 4 height 4
radio input "true"
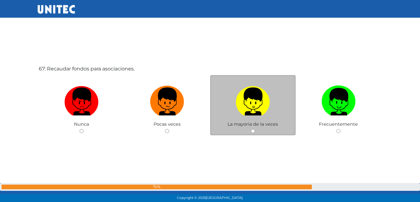
scroll to position [13363, 0]
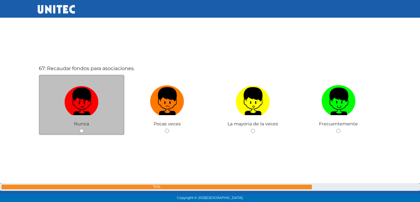
click at [97, 114] on img at bounding box center [81, 99] width 34 height 33
click at [84, 129] on input "radio" at bounding box center [82, 131] width 4 height 4
radio input "true"
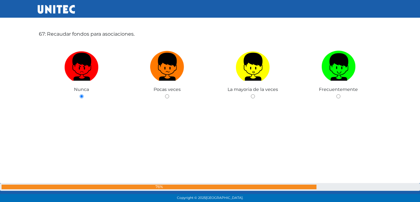
scroll to position [13393, 0]
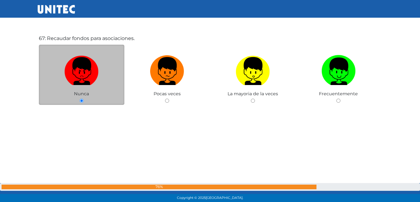
click at [116, 98] on div "Nunca" at bounding box center [82, 75] width 86 height 61
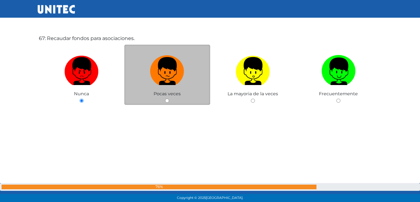
click at [172, 91] on div "Pocas veces" at bounding box center [167, 75] width 86 height 61
click at [165, 87] on label at bounding box center [167, 71] width 86 height 38
click at [165, 99] on input "radio" at bounding box center [167, 101] width 4 height 4
radio input "true"
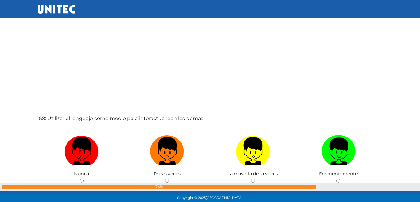
scroll to position [13548, 0]
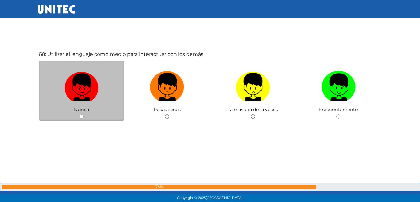
click at [85, 82] on img at bounding box center [81, 85] width 34 height 33
click at [84, 115] on input "radio" at bounding box center [82, 117] width 4 height 4
radio input "true"
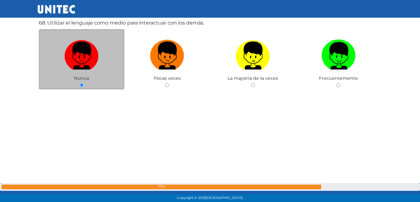
scroll to position [13612, 0]
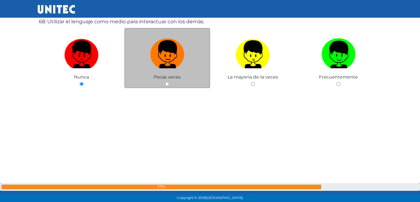
click at [179, 54] on img at bounding box center [167, 52] width 34 height 33
click at [169, 82] on input "radio" at bounding box center [167, 84] width 4 height 4
radio input "true"
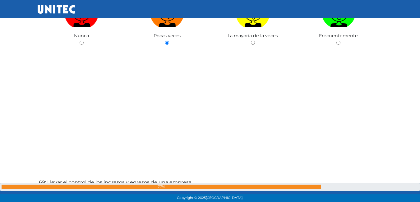
scroll to position [13595, 0]
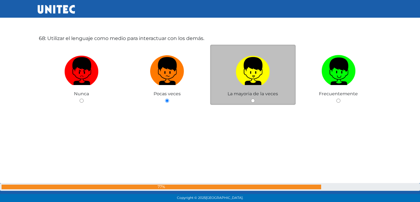
click at [241, 79] on img at bounding box center [252, 69] width 34 height 33
click at [251, 99] on input "radio" at bounding box center [253, 101] width 4 height 4
radio input "true"
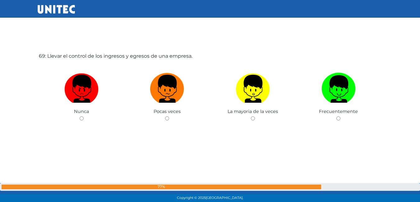
scroll to position [13774, 0]
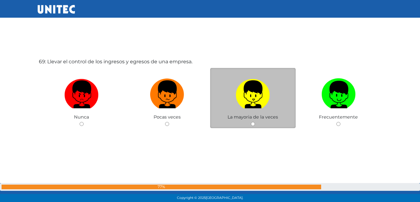
click at [247, 93] on img at bounding box center [252, 92] width 34 height 33
click at [251, 122] on input "radio" at bounding box center [253, 124] width 4 height 4
radio input "true"
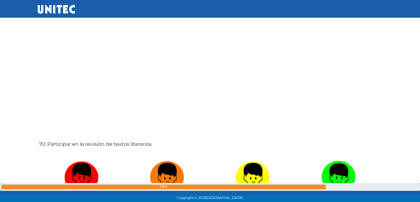
scroll to position [13961, 0]
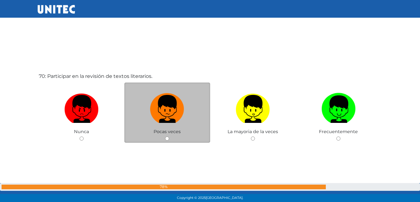
click at [155, 123] on label at bounding box center [167, 109] width 86 height 38
click at [165, 137] on input "radio" at bounding box center [167, 139] width 4 height 4
radio input "true"
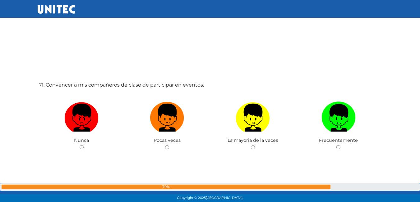
scroll to position [14179, 0]
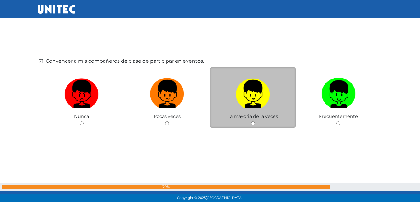
click at [262, 104] on img at bounding box center [252, 91] width 34 height 33
click at [255, 121] on input "radio" at bounding box center [253, 123] width 4 height 4
radio input "true"
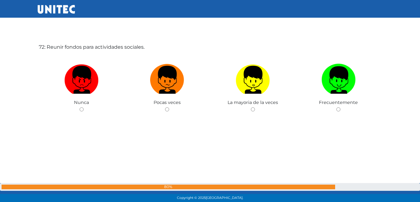
scroll to position [14395, 0]
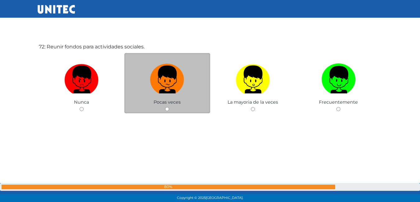
click at [162, 97] on label at bounding box center [167, 80] width 86 height 38
click at [165, 107] on input "radio" at bounding box center [167, 109] width 4 height 4
radio input "true"
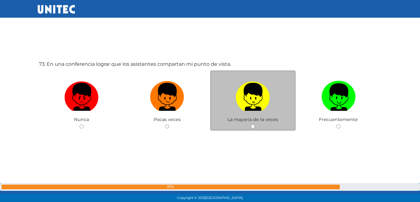
scroll to position [14578, 0]
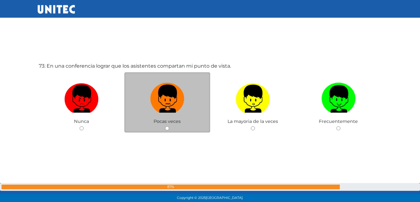
click at [167, 98] on img at bounding box center [167, 96] width 34 height 33
click at [167, 126] on input "radio" at bounding box center [167, 128] width 4 height 4
radio input "true"
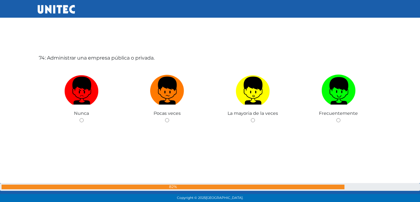
scroll to position [14792, 0]
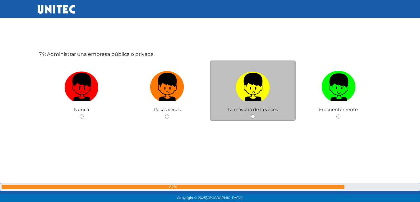
click at [253, 110] on span "La mayoria de la veces" at bounding box center [252, 110] width 50 height 6
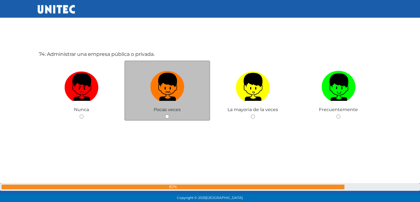
click at [158, 80] on img at bounding box center [167, 85] width 34 height 33
click at [165, 115] on input "radio" at bounding box center [167, 117] width 4 height 4
radio input "true"
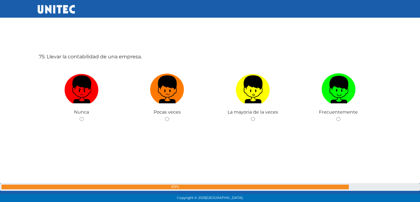
scroll to position [14995, 0]
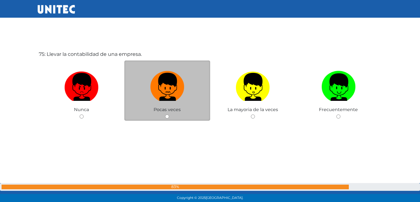
click at [167, 89] on img at bounding box center [167, 85] width 34 height 33
click at [167, 115] on input "radio" at bounding box center [167, 117] width 4 height 4
radio input "true"
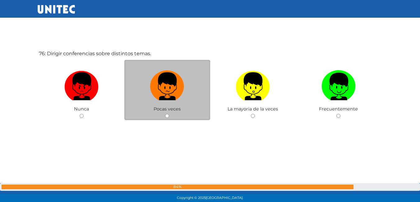
scroll to position [15208, 0]
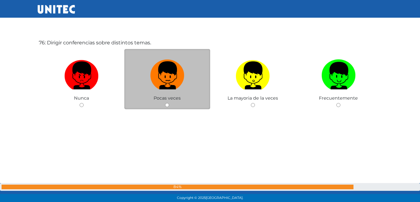
click at [180, 85] on img at bounding box center [167, 73] width 34 height 33
click at [169, 103] on input "radio" at bounding box center [167, 105] width 4 height 4
radio input "true"
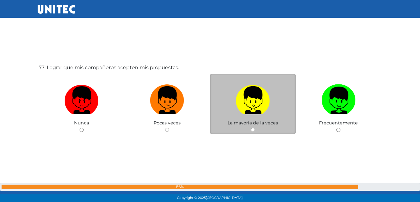
scroll to position [15396, 0]
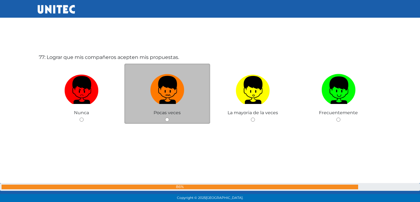
click at [178, 92] on img at bounding box center [167, 88] width 34 height 33
click at [169, 118] on input "radio" at bounding box center [167, 120] width 4 height 4
radio input "true"
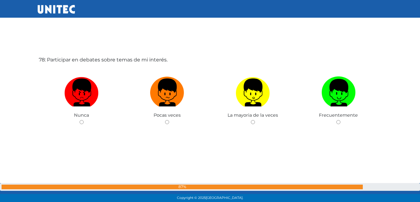
scroll to position [15601, 0]
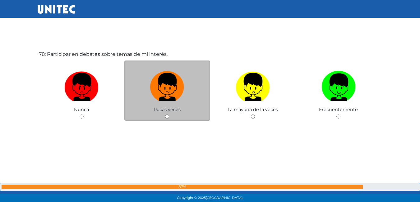
click at [182, 103] on label at bounding box center [167, 87] width 86 height 38
click at [169, 115] on input "radio" at bounding box center [167, 117] width 4 height 4
radio input "true"
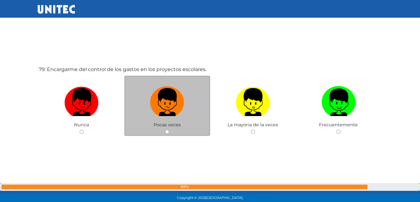
scroll to position [15788, 0]
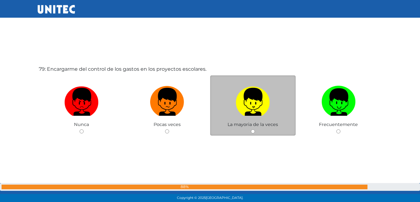
click at [261, 100] on img at bounding box center [252, 100] width 34 height 33
click at [255, 130] on input "radio" at bounding box center [253, 132] width 4 height 4
radio input "true"
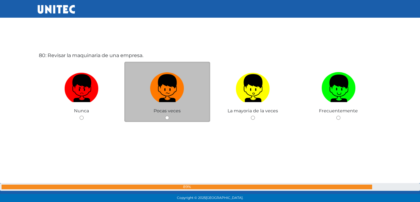
scroll to position [16007, 0]
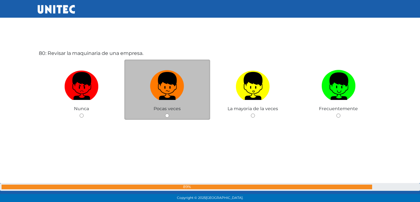
click at [191, 88] on label at bounding box center [167, 86] width 86 height 38
click at [169, 114] on input "radio" at bounding box center [167, 116] width 4 height 4
radio input "true"
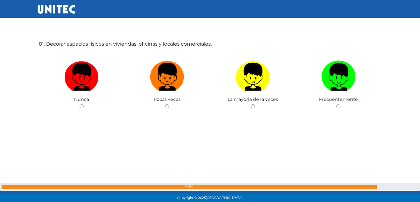
scroll to position [16225, 0]
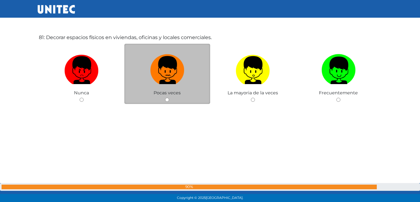
click at [182, 78] on img at bounding box center [167, 68] width 34 height 33
click at [169, 98] on input "radio" at bounding box center [167, 100] width 4 height 4
radio input "true"
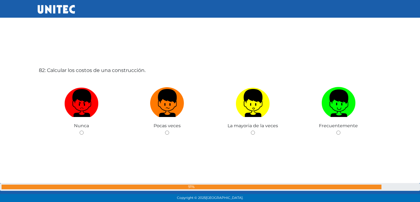
scroll to position [16404, 0]
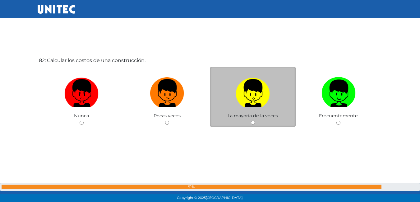
click at [227, 87] on label at bounding box center [253, 94] width 86 height 38
click at [251, 121] on input "radio" at bounding box center [253, 123] width 4 height 4
radio input "true"
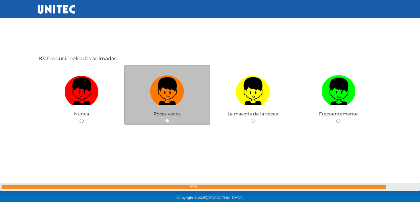
scroll to position [16612, 0]
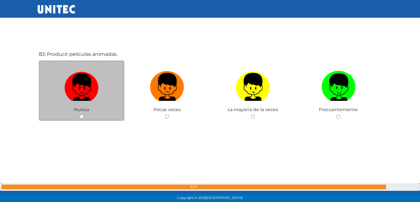
click at [69, 82] on img at bounding box center [81, 85] width 34 height 33
click at [80, 115] on input "radio" at bounding box center [82, 117] width 4 height 4
radio input "true"
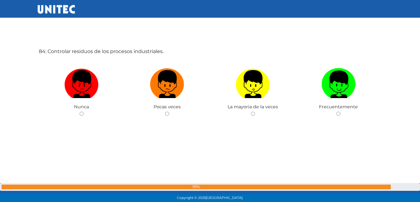
scroll to position [16824, 0]
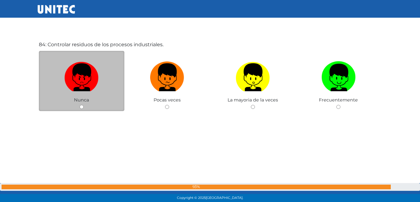
click at [101, 88] on label at bounding box center [82, 78] width 86 height 38
click at [84, 105] on input "radio" at bounding box center [82, 107] width 4 height 4
radio input "true"
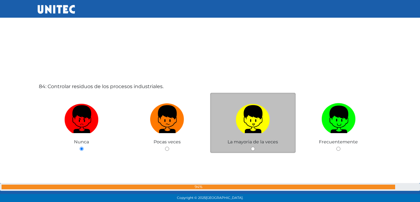
scroll to position [16793, 0]
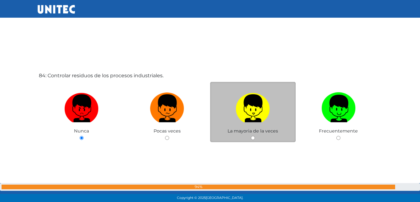
click at [259, 115] on img at bounding box center [252, 106] width 34 height 33
click at [255, 136] on input "radio" at bounding box center [253, 138] width 4 height 4
radio input "true"
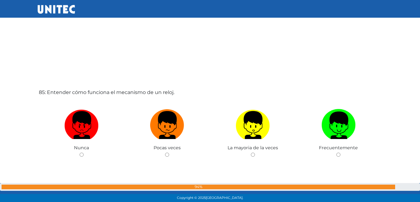
scroll to position [17010, 0]
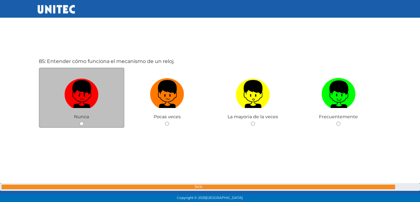
click at [87, 109] on label at bounding box center [82, 94] width 86 height 38
click at [84, 122] on input "radio" at bounding box center [82, 124] width 4 height 4
radio input "true"
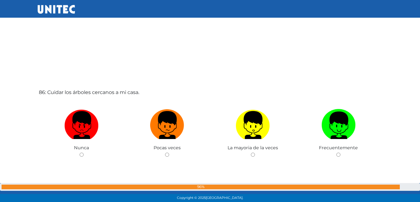
scroll to position [17223, 0]
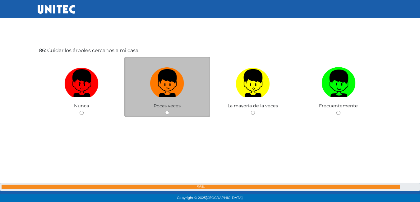
click at [193, 90] on label at bounding box center [167, 84] width 86 height 38
click at [169, 111] on input "radio" at bounding box center [167, 113] width 4 height 4
radio input "true"
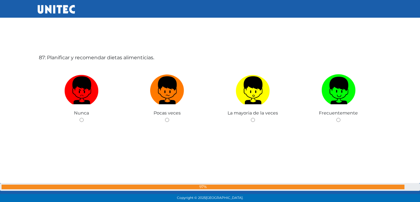
scroll to position [17421, 0]
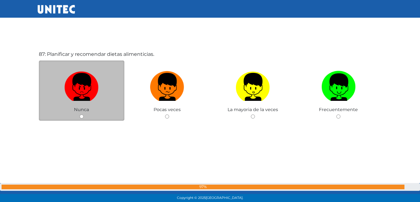
click at [100, 89] on label at bounding box center [82, 87] width 86 height 38
click at [84, 115] on input "radio" at bounding box center [82, 117] width 4 height 4
radio input "true"
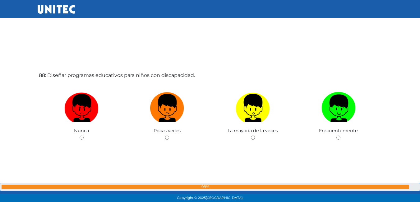
scroll to position [17623, 0]
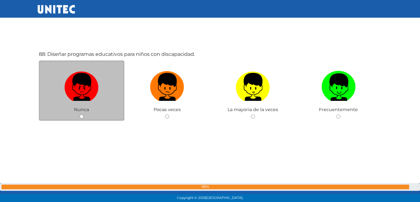
click at [100, 89] on label at bounding box center [82, 87] width 86 height 38
click at [84, 115] on input "radio" at bounding box center [82, 117] width 4 height 4
radio input "true"
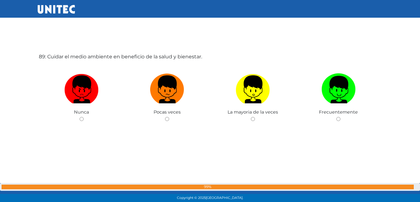
scroll to position [17826, 0]
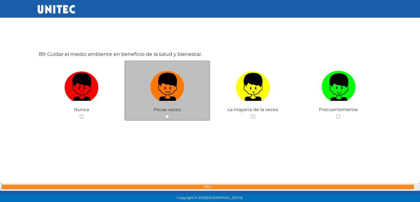
click at [175, 98] on img at bounding box center [167, 85] width 34 height 33
click at [169, 115] on input "radio" at bounding box center [167, 117] width 4 height 4
radio input "true"
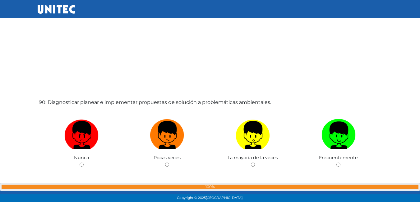
scroll to position [17982, 0]
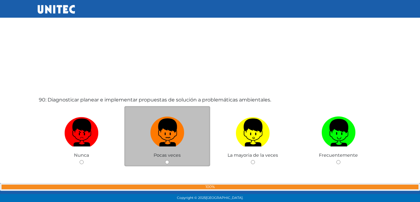
click at [156, 132] on img at bounding box center [167, 130] width 34 height 33
click at [165, 160] on input "radio" at bounding box center [167, 162] width 4 height 4
radio input "true"
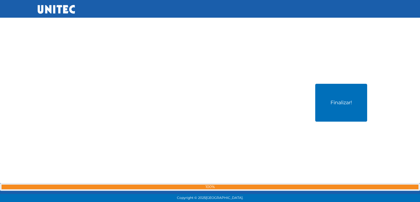
scroll to position [18230, 0]
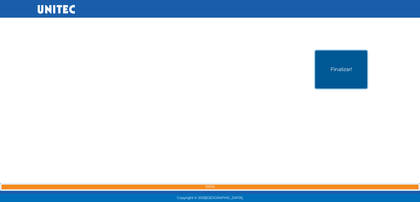
click at [344, 71] on button "Finalizar!" at bounding box center [341, 70] width 52 height 38
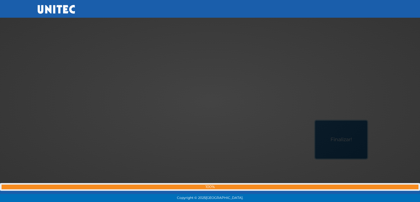
scroll to position [18168, 0]
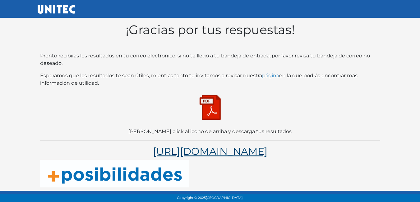
click at [264, 153] on link "[URL][DOMAIN_NAME]" at bounding box center [210, 151] width 114 height 12
click at [200, 106] on img at bounding box center [209, 107] width 31 height 31
